Goal: Information Seeking & Learning: Find specific fact

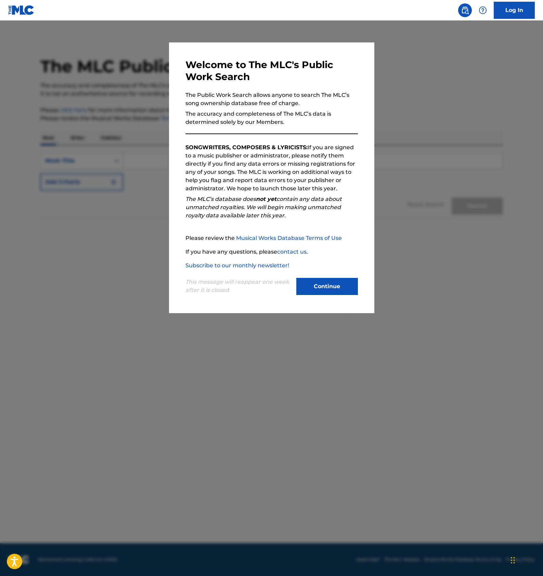
click at [282, 159] on div "Welcome to The MLC's Public Work Search The Public Work Search allows anyone to…" at bounding box center [272, 178] width 173 height 238
click at [302, 282] on button "Continue" at bounding box center [328, 286] width 62 height 17
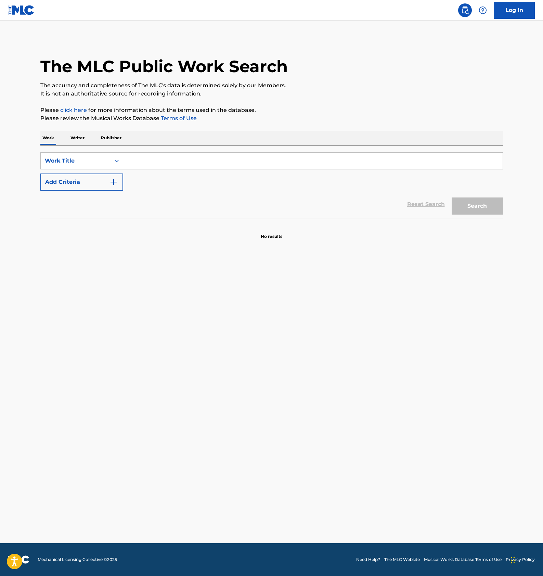
click at [152, 161] on input "Search Form" at bounding box center [313, 161] width 380 height 16
paste input "SAYONARA SHINDERERA"
type input "SAYONARA SHINDERERA"
click at [460, 202] on button "Search" at bounding box center [477, 206] width 51 height 17
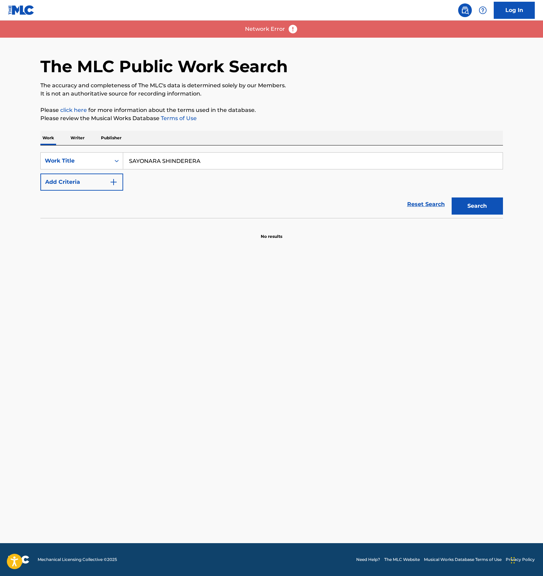
click at [262, 30] on p "Network Error" at bounding box center [265, 29] width 40 height 8
drag, startPoint x: 315, startPoint y: 30, endPoint x: 216, endPoint y: 33, distance: 99.0
click at [218, 31] on div "Network Error" at bounding box center [271, 29] width 543 height 17
click at [264, 30] on p "Network Error" at bounding box center [265, 29] width 40 height 8
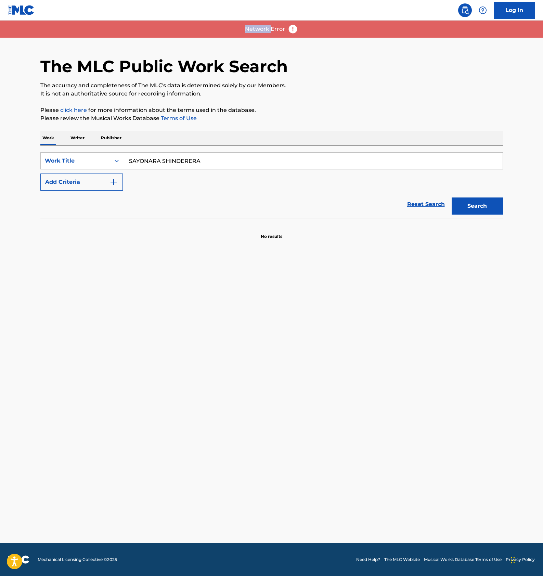
click at [264, 30] on p "Network Error" at bounding box center [265, 29] width 40 height 8
click at [264, 29] on p "Network Error" at bounding box center [265, 29] width 40 height 8
click at [301, 32] on div "Network Error" at bounding box center [271, 29] width 543 height 17
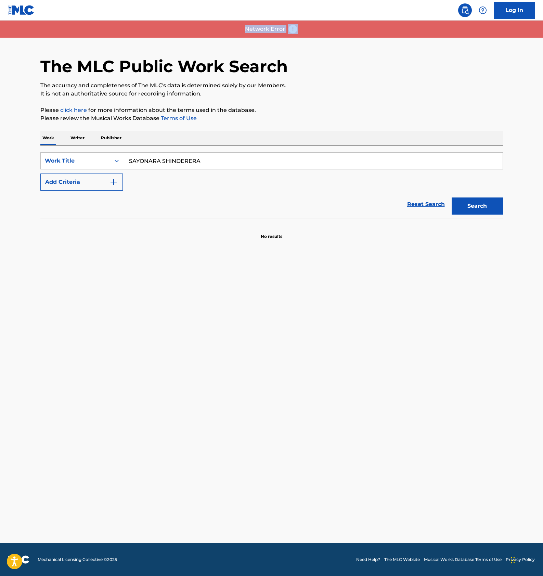
drag, startPoint x: 311, startPoint y: 29, endPoint x: 239, endPoint y: 28, distance: 71.9
click at [239, 28] on div "Network Error" at bounding box center [271, 29] width 543 height 17
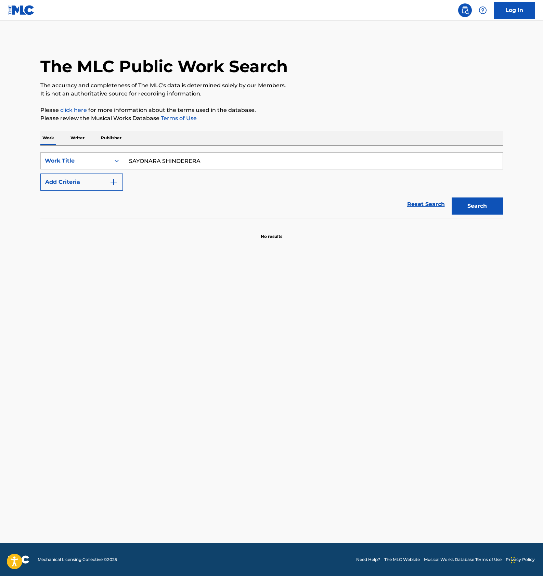
copy p "Network Error"
click at [83, 143] on p "Writer" at bounding box center [77, 138] width 18 height 14
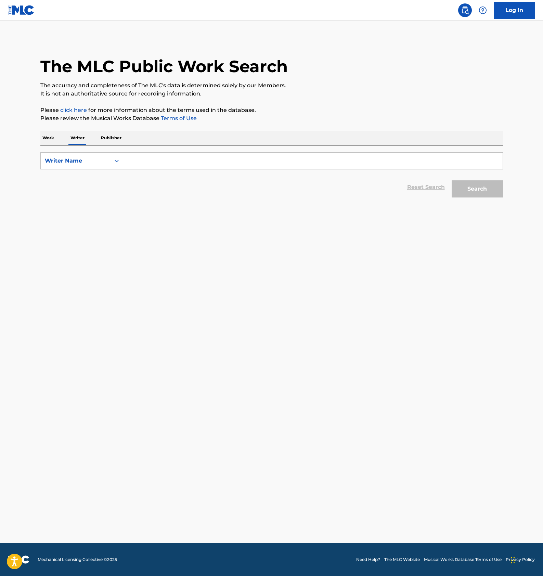
click at [148, 163] on input "Search Form" at bounding box center [313, 161] width 380 height 16
click at [68, 162] on div "Writer Name" at bounding box center [76, 161] width 62 height 8
click at [71, 179] on div "Writer IPI" at bounding box center [82, 177] width 82 height 17
click at [127, 163] on input "Search Form" at bounding box center [313, 161] width 380 height 16
paste input "01152486068"
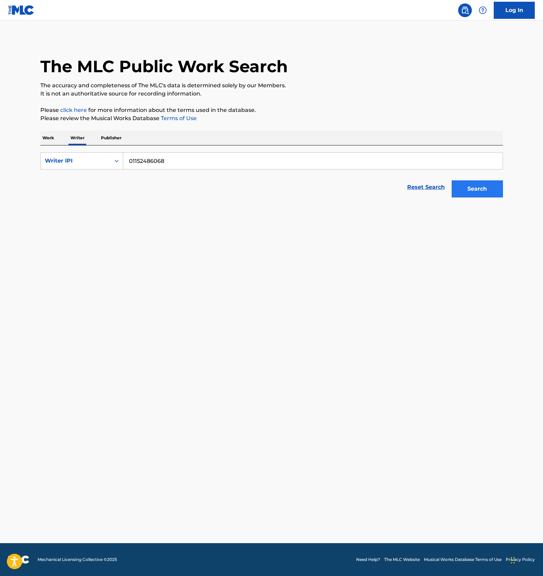
type input "01152486068"
click at [477, 186] on button "Search" at bounding box center [477, 188] width 51 height 17
click at [69, 220] on span "12 titles" at bounding box center [74, 221] width 22 height 7
click at [53, 141] on p "Work" at bounding box center [48, 138] width 16 height 14
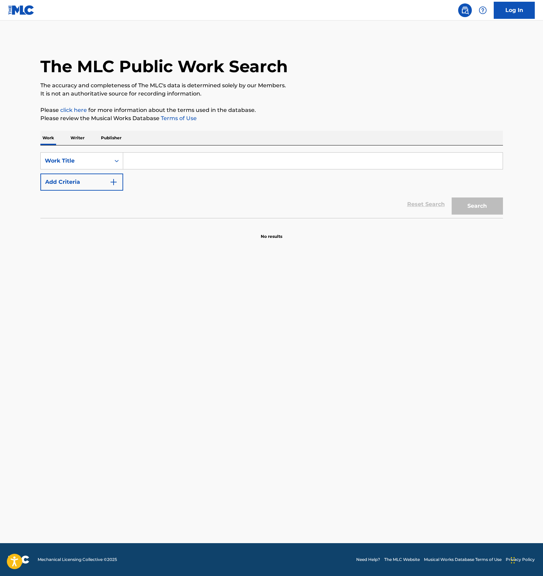
click at [155, 157] on input "Search Form" at bounding box center [313, 161] width 380 height 16
paste input "KOITO KIMIDOKEI"
click at [466, 206] on button "Search" at bounding box center [477, 206] width 51 height 17
click at [179, 172] on div "SearchWithCriteria5e4d8028-1302-41eb-90c3-95b63b82ef2a Work Title KOITO KIMIDOK…" at bounding box center [271, 171] width 463 height 38
click at [182, 165] on input "KOITO KIMIDOKEI" at bounding box center [313, 161] width 380 height 16
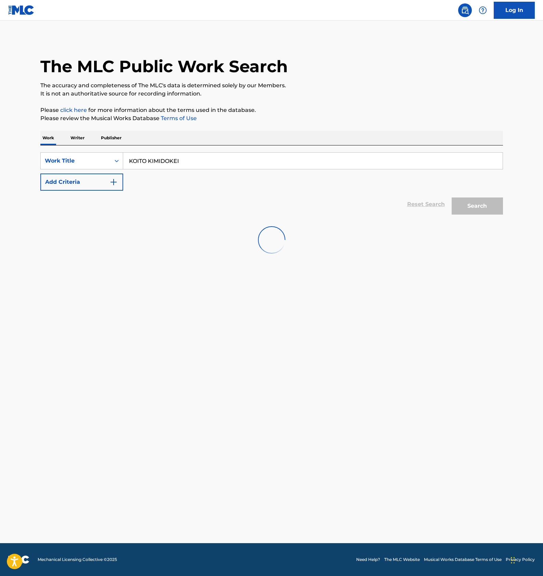
paste input "DEAR MY FRIENDS"
click at [216, 159] on input "DEAR MY FRIENDS" at bounding box center [313, 161] width 380 height 16
type input "DEAR MY FRIENDS"
click at [99, 178] on button "Add Criteria" at bounding box center [81, 182] width 83 height 17
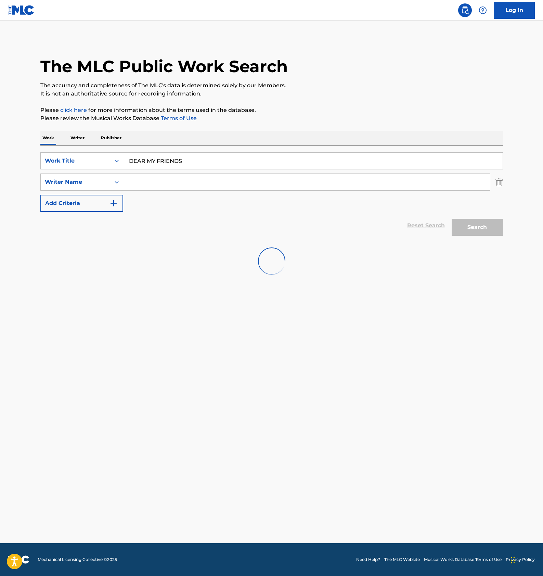
click at [210, 159] on input "DEAR MY FRIENDS" at bounding box center [313, 161] width 380 height 16
click at [22, 10] on img at bounding box center [21, 10] width 26 height 10
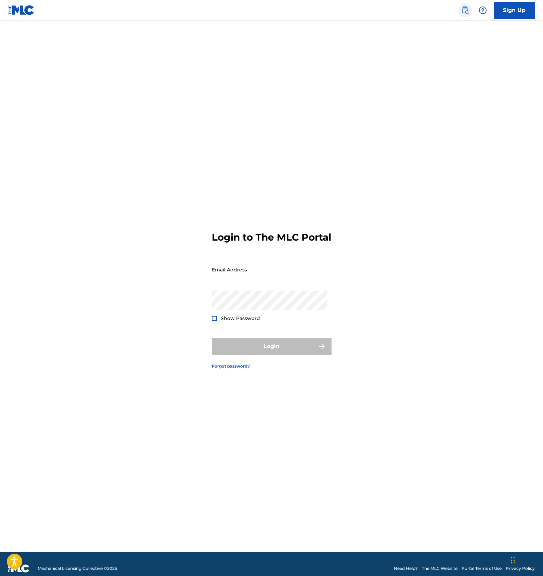
click at [465, 10] on img at bounding box center [465, 10] width 8 height 8
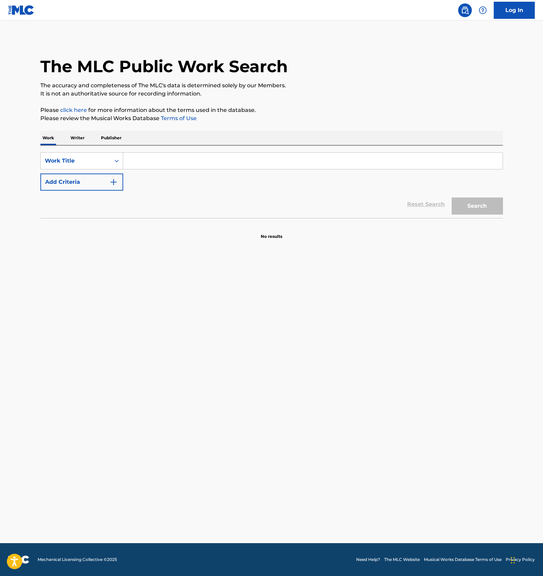
click at [165, 165] on input "Search Form" at bounding box center [313, 161] width 380 height 16
paste input "DEAR MY FRIENDS"
type input "DEAR MY FRIENDS"
click at [485, 203] on button "Search" at bounding box center [477, 206] width 51 height 17
click at [299, 390] on main "The MLC Public Work Search The accuracy and completeness of The MLC's data is d…" at bounding box center [271, 282] width 543 height 523
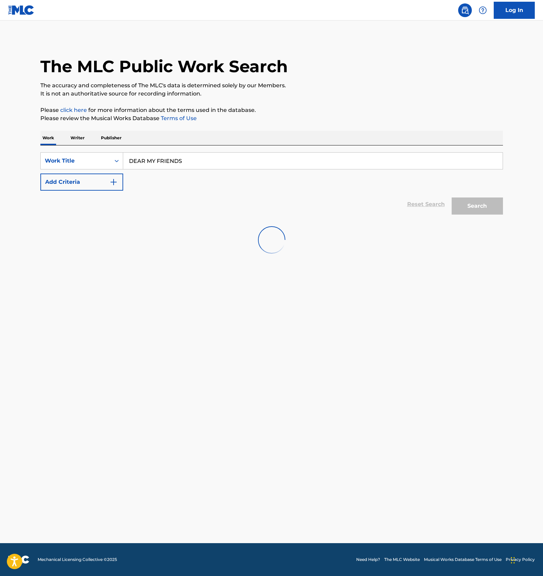
click at [306, 348] on main "The MLC Public Work Search The accuracy and completeness of The MLC's data is d…" at bounding box center [271, 282] width 543 height 523
click at [462, 206] on button "Search" at bounding box center [477, 206] width 51 height 17
click at [475, 205] on button "Search" at bounding box center [477, 206] width 51 height 17
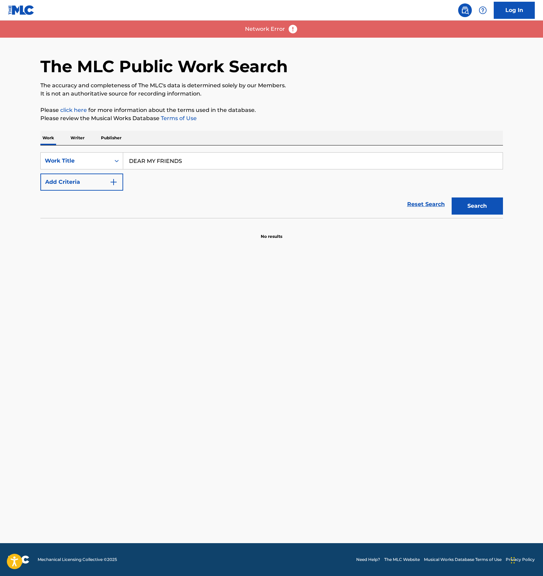
click at [241, 322] on main "The MLC Public Work Search The accuracy and completeness of The MLC's data is d…" at bounding box center [271, 282] width 543 height 523
